Goal: Transaction & Acquisition: Purchase product/service

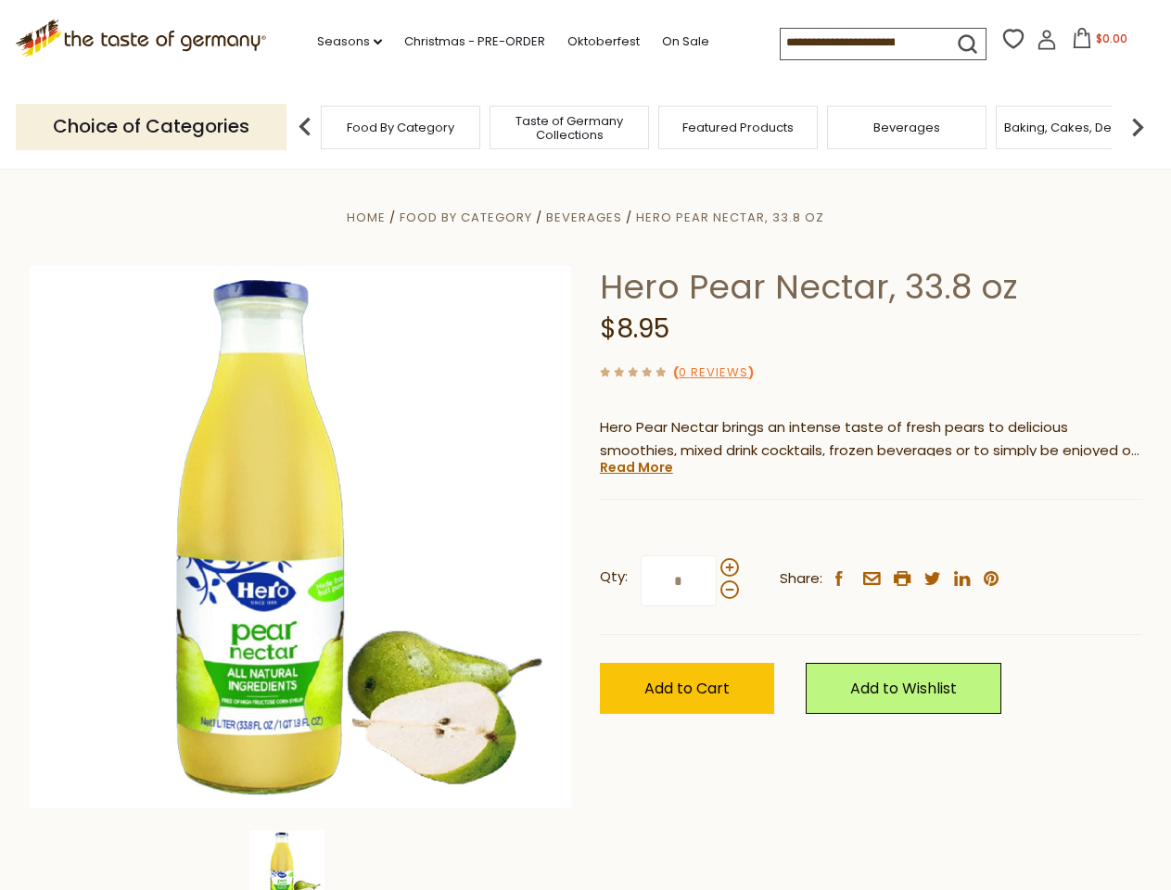
click at [585, 445] on div "Home Food By Category [GEOGRAPHIC_DATA] Hero Pear Nectar, 33.8 oz Hero Pear Nec…" at bounding box center [586, 563] width 1141 height 714
click at [342, 42] on link "Seasons dropdown_arrow" at bounding box center [349, 42] width 65 height 20
click at [861, 43] on input at bounding box center [859, 42] width 157 height 26
click at [1096, 44] on span "$0.00" at bounding box center [1112, 39] width 32 height 16
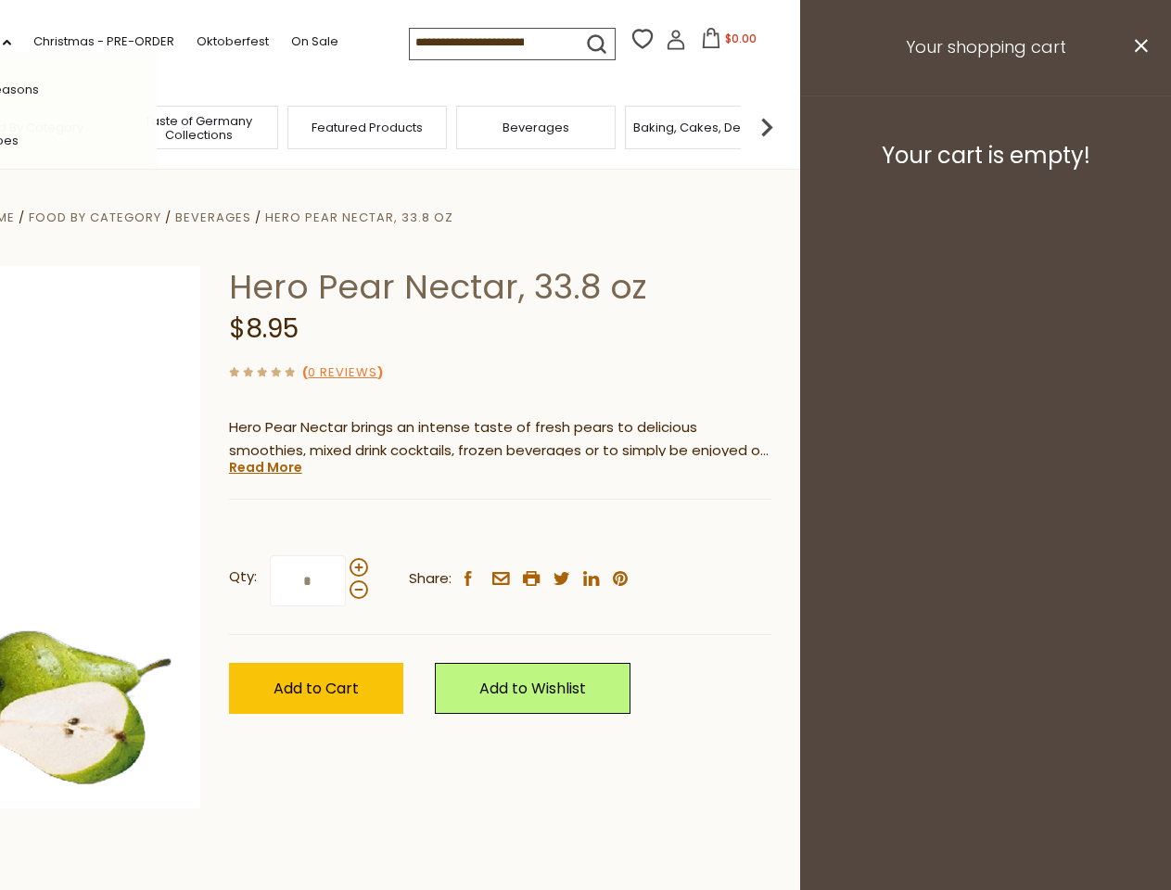
click at [157, 126] on div "All Seasons Recipes Game Day [DATE] [DATE] [DATE][PERSON_NAME] [DATE] Springfes…" at bounding box center [51, 445] width 211 height 786
click at [1138, 126] on footer "Your cart is empty!" at bounding box center [985, 156] width 371 height 120
click at [585, 530] on div "Qty: * Share: facebook email printer twitter linkedin pinterest" at bounding box center [500, 582] width 543 height 108
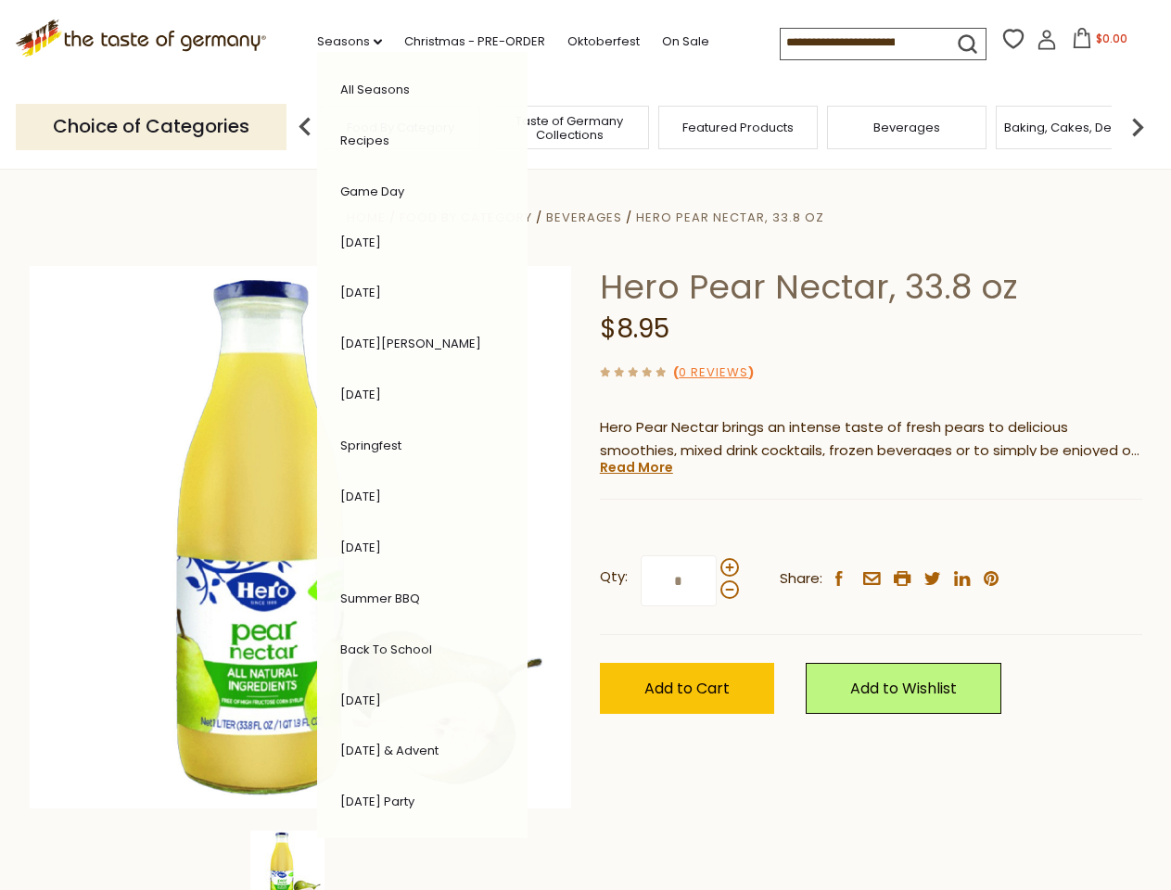
click at [300, 861] on div "Home Food By Category [GEOGRAPHIC_DATA] Hero Pear Nectar, 33.8 oz Hero Pear Nec…" at bounding box center [586, 563] width 1141 height 714
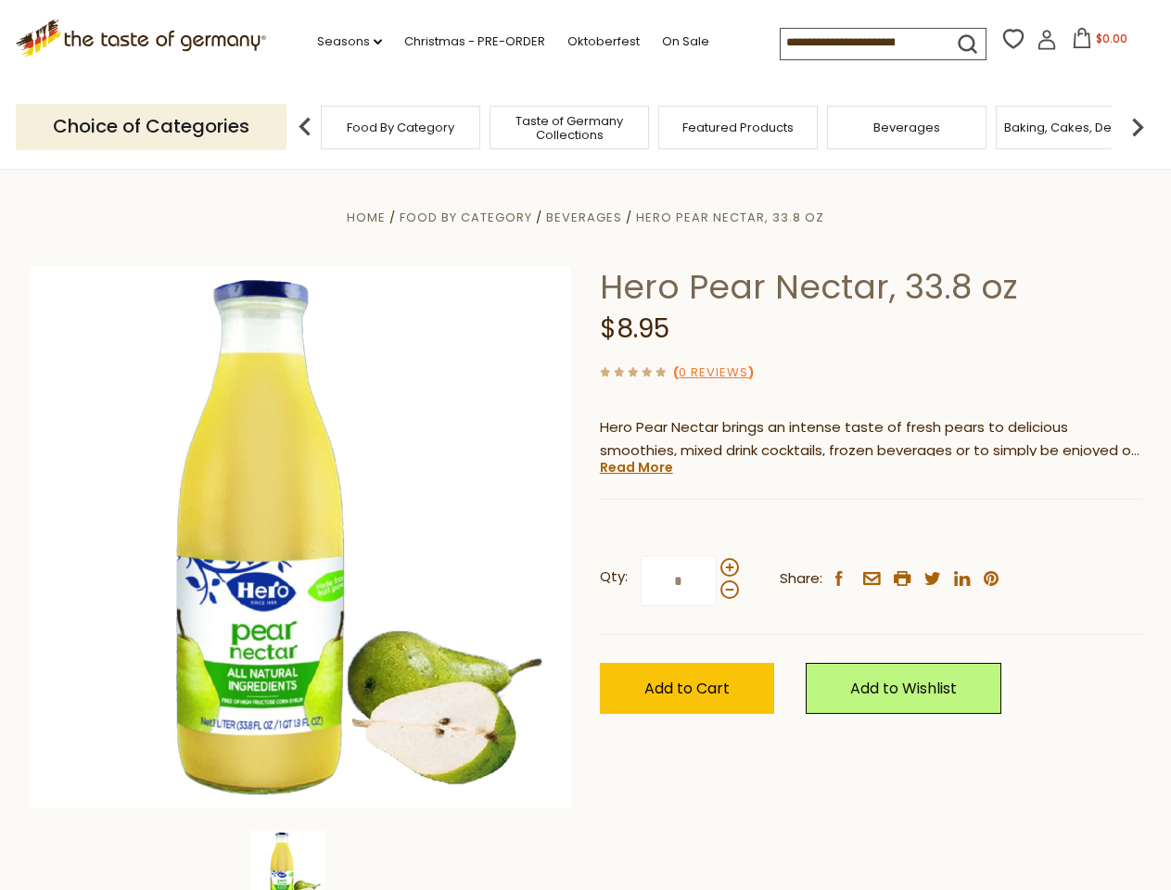
click at [300, 861] on img at bounding box center [287, 868] width 74 height 74
click at [635, 467] on link "Read More" at bounding box center [636, 467] width 73 height 19
